Goal: Obtain resource: Obtain resource

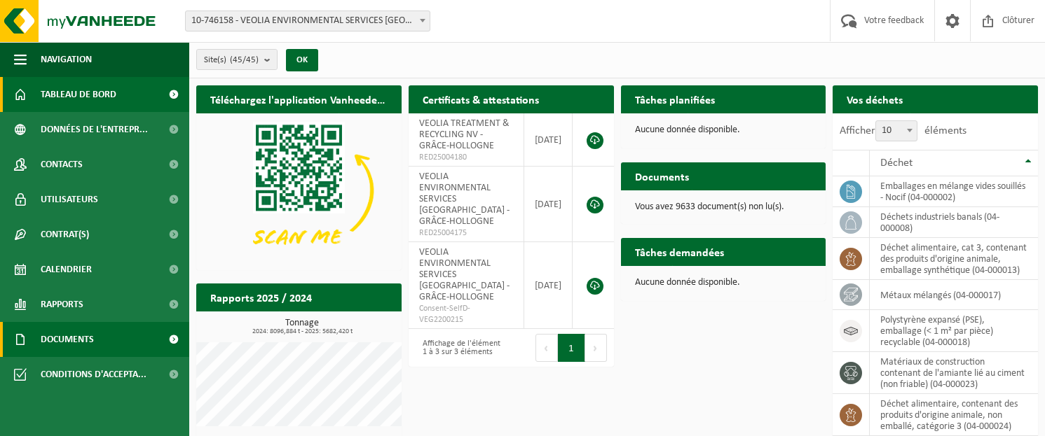
click at [113, 331] on link "Documents" at bounding box center [94, 339] width 189 height 35
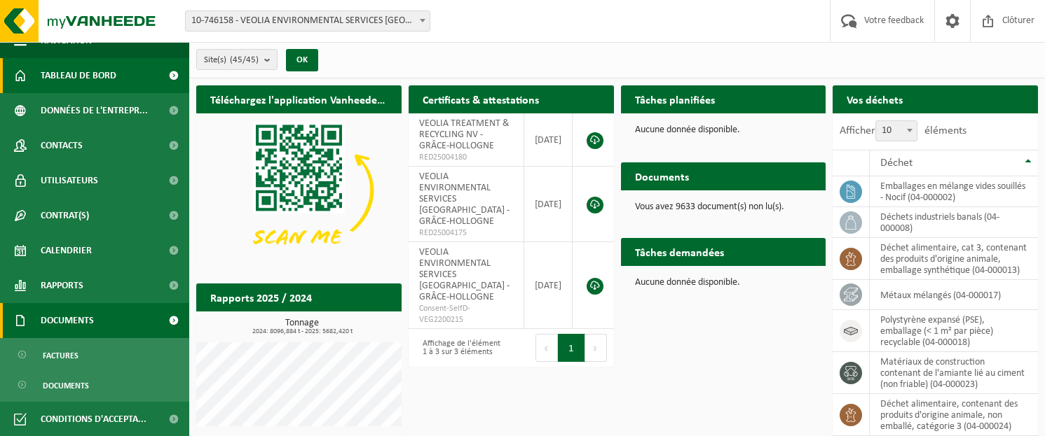
scroll to position [20, 0]
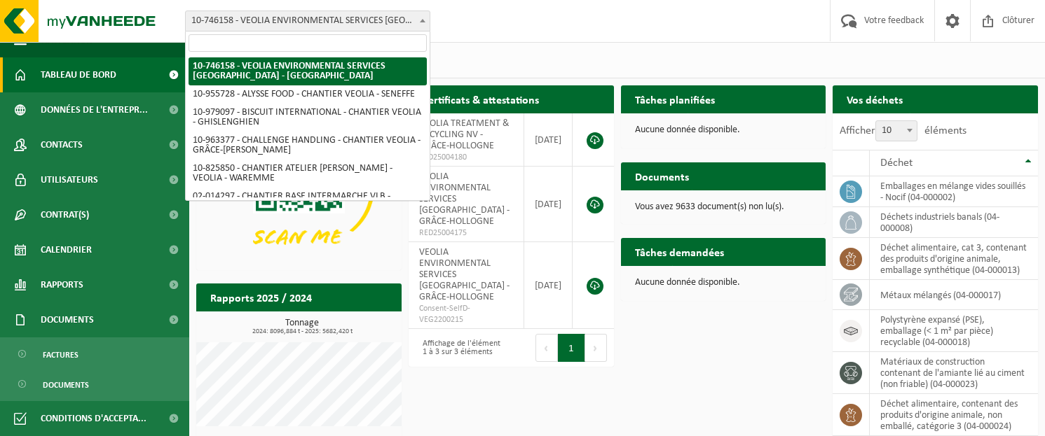
click at [420, 24] on span at bounding box center [422, 20] width 14 height 18
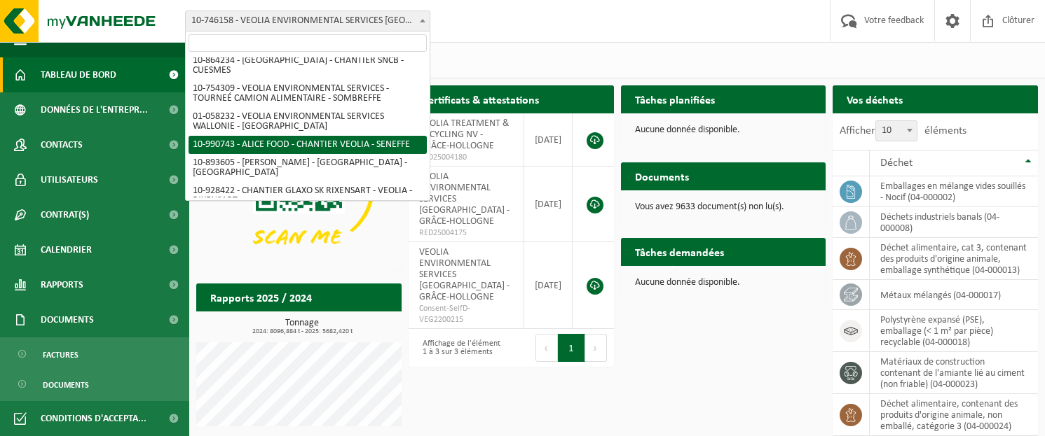
scroll to position [741, 0]
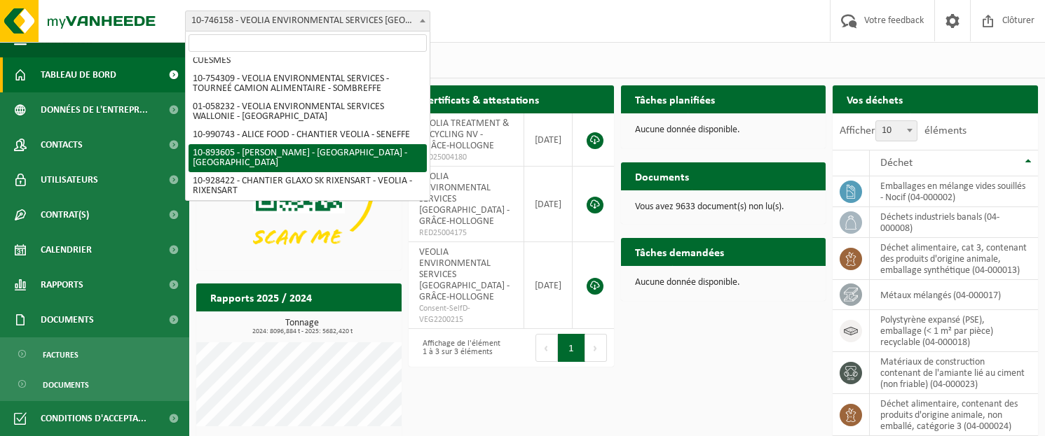
select select "115895"
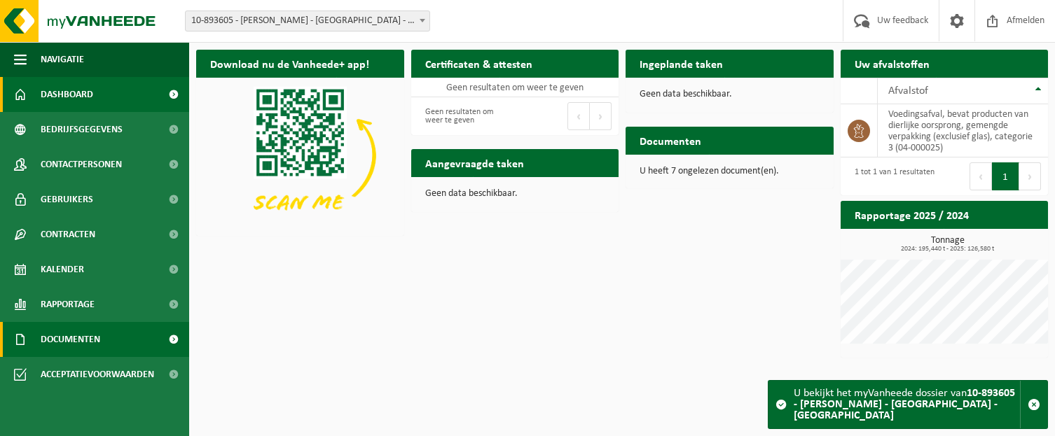
click at [119, 333] on link "Documenten" at bounding box center [94, 339] width 189 height 35
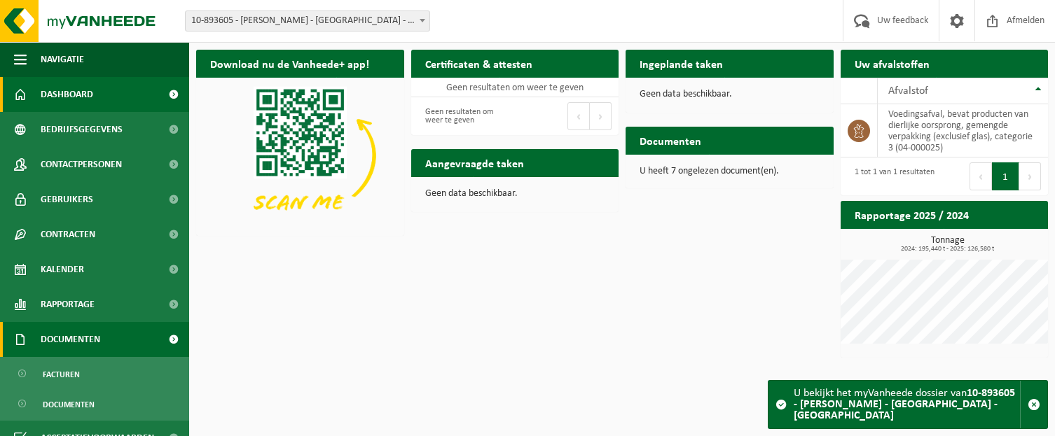
click at [163, 338] on span at bounding box center [174, 339] width 32 height 35
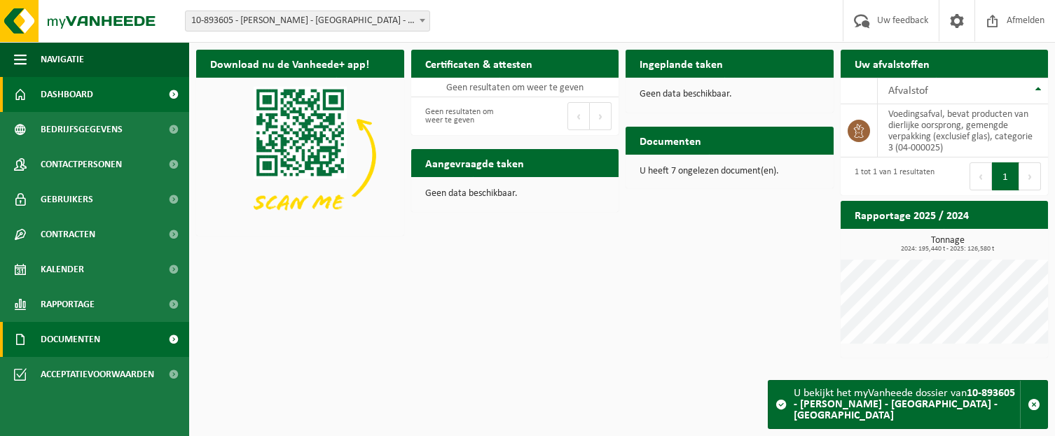
click at [97, 340] on span "Documenten" at bounding box center [71, 339] width 60 height 35
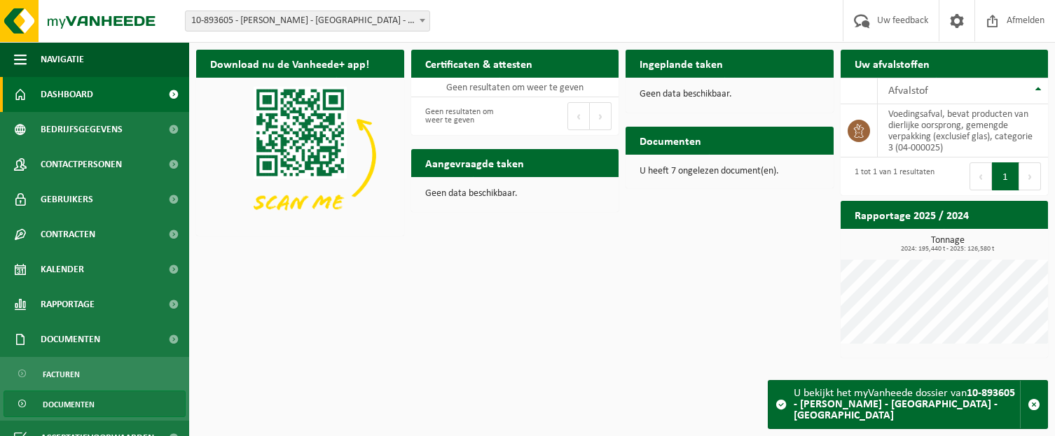
click at [73, 404] on span "Documenten" at bounding box center [69, 405] width 52 height 27
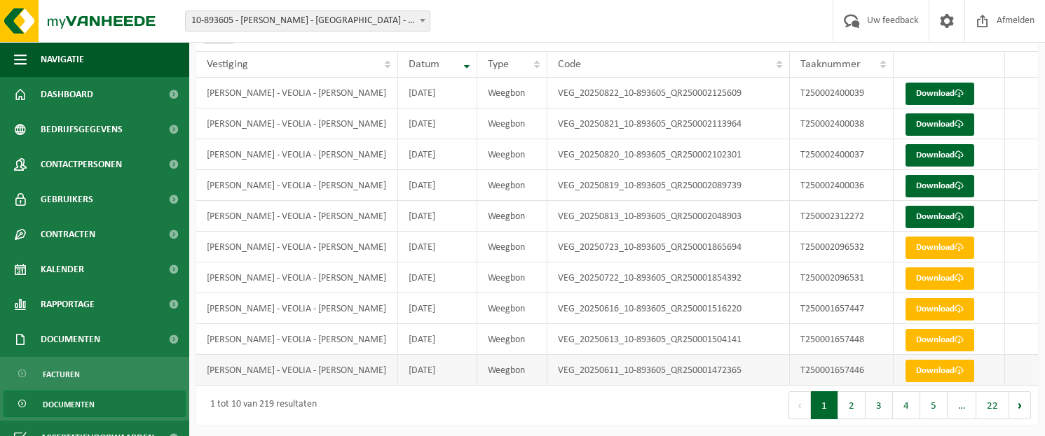
scroll to position [99, 0]
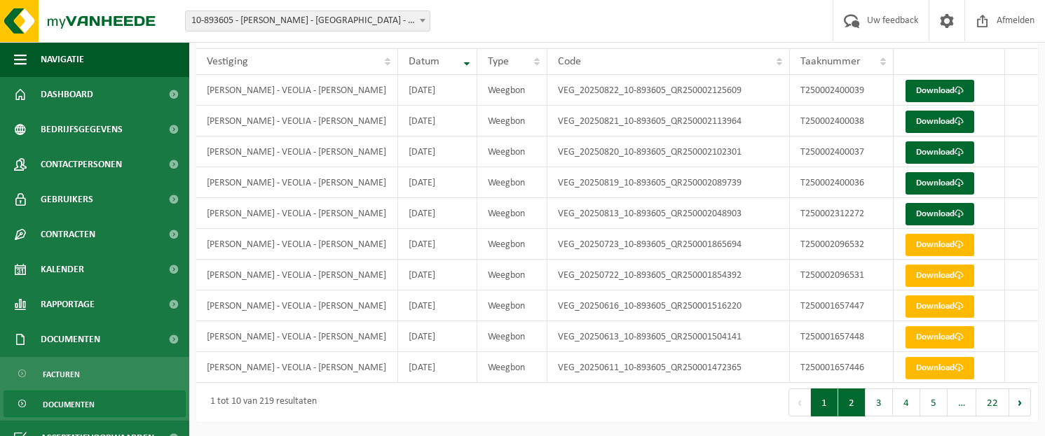
click at [853, 400] on button "2" at bounding box center [851, 403] width 27 height 28
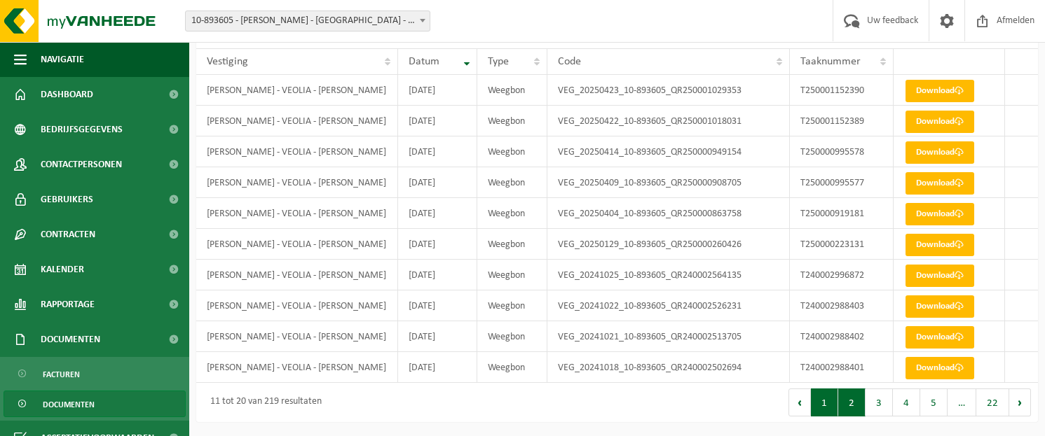
click at [827, 401] on button "1" at bounding box center [824, 403] width 27 height 28
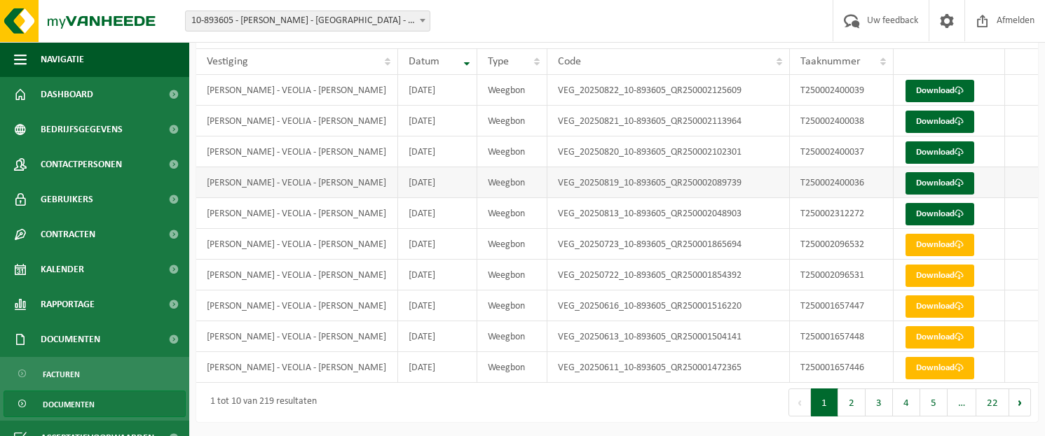
click at [1010, 170] on td at bounding box center [1021, 182] width 33 height 31
